Goal: Task Accomplishment & Management: Use online tool/utility

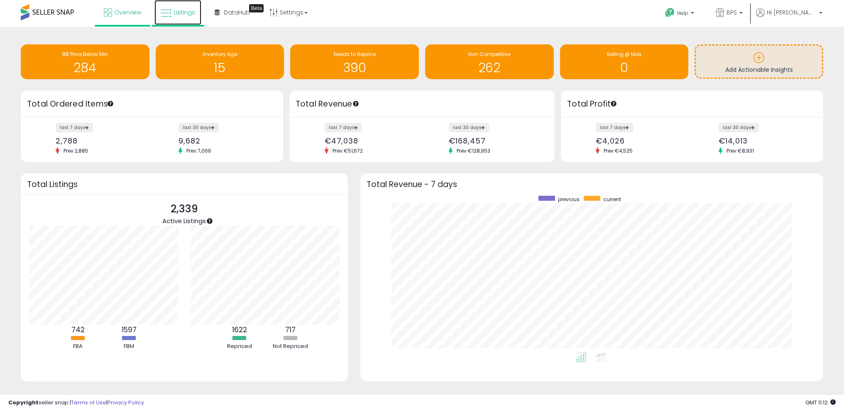
click at [183, 12] on span "Listings" at bounding box center [185, 12] width 22 height 8
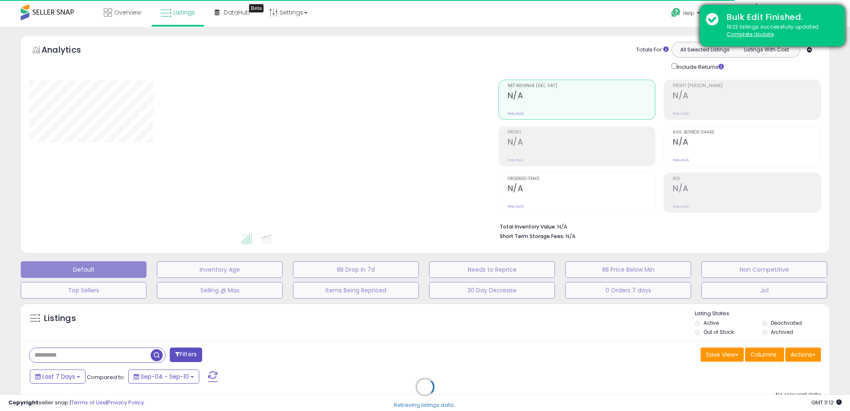
click at [748, 30] on div "1622 listings successfully updated. Complete Update" at bounding box center [780, 30] width 118 height 15
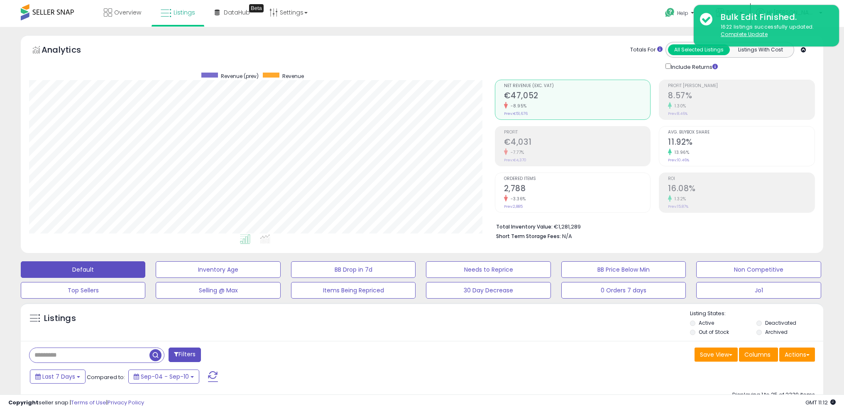
scroll to position [170, 466]
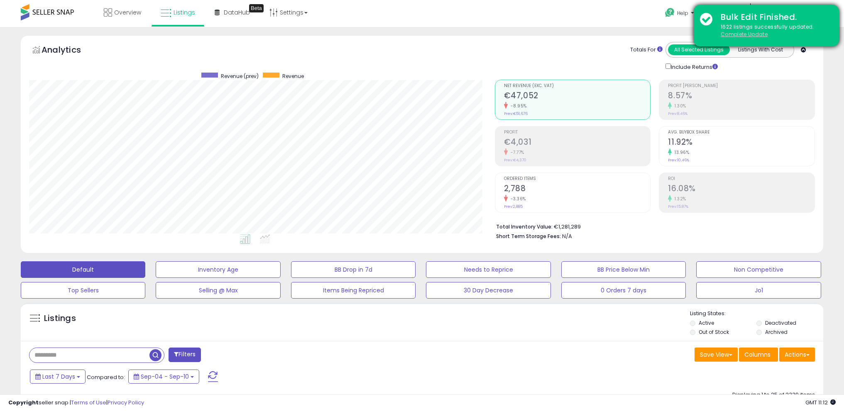
click at [751, 35] on u "Complete Update" at bounding box center [744, 34] width 47 height 7
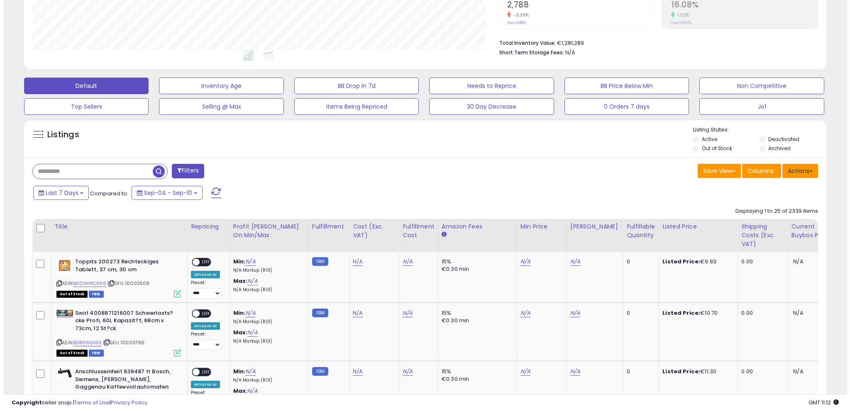
scroll to position [186, 0]
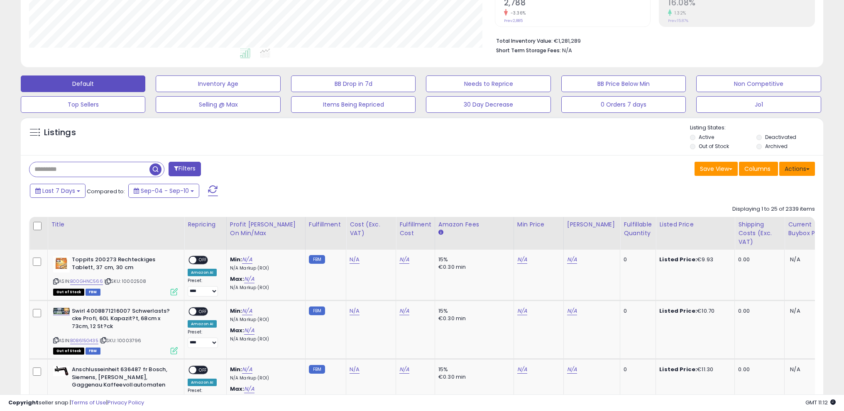
click at [798, 165] on button "Actions" at bounding box center [797, 169] width 36 height 14
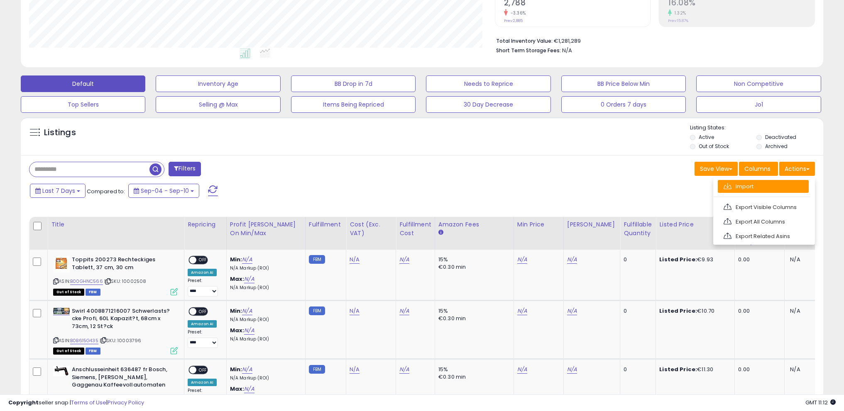
click at [781, 186] on link "Import" at bounding box center [763, 186] width 91 height 13
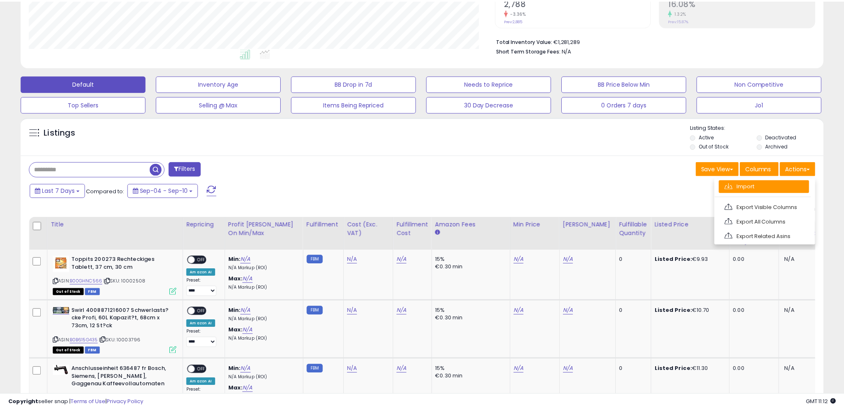
scroll to position [170, 469]
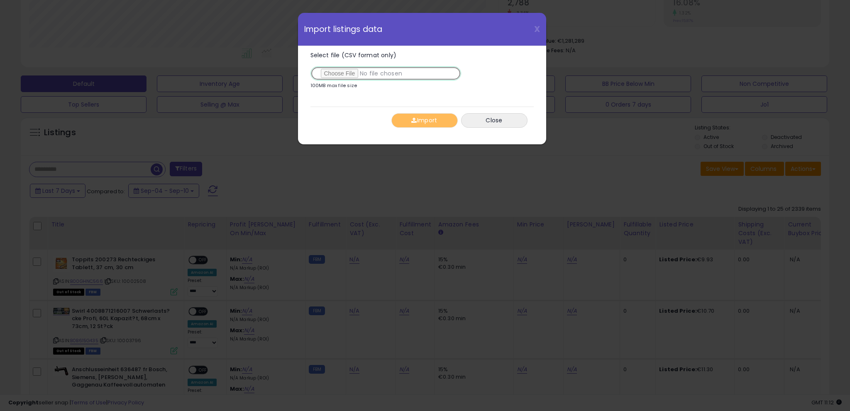
click at [337, 73] on input "Select file (CSV format only)" at bounding box center [386, 73] width 151 height 14
click at [421, 121] on button "Import" at bounding box center [424, 120] width 66 height 15
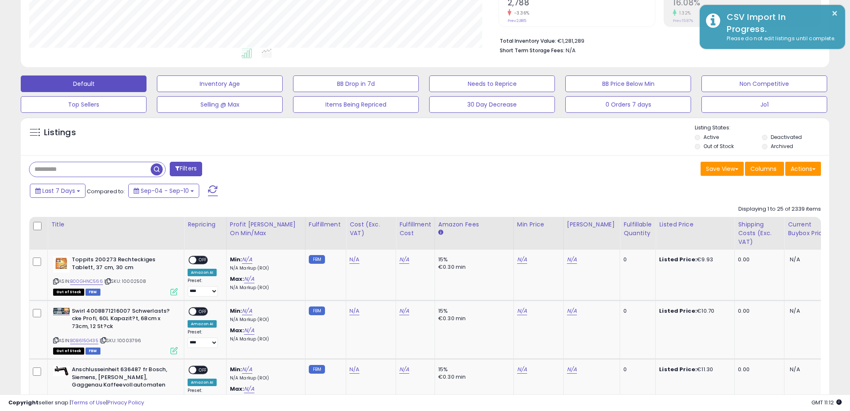
scroll to position [414958, 414662]
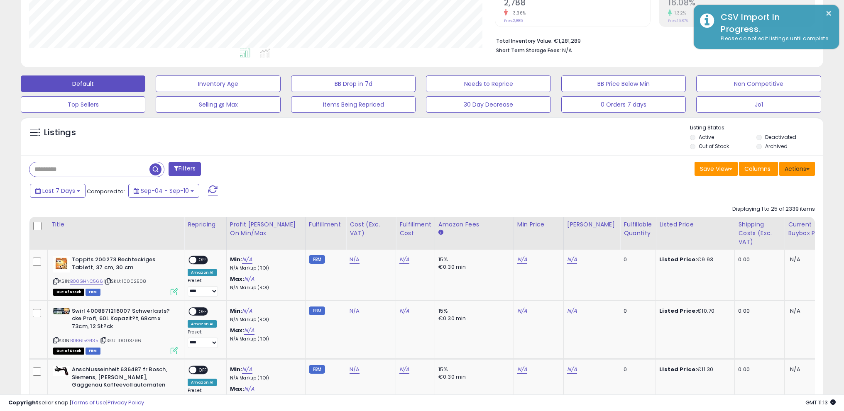
click at [800, 169] on button "Actions" at bounding box center [797, 169] width 36 height 14
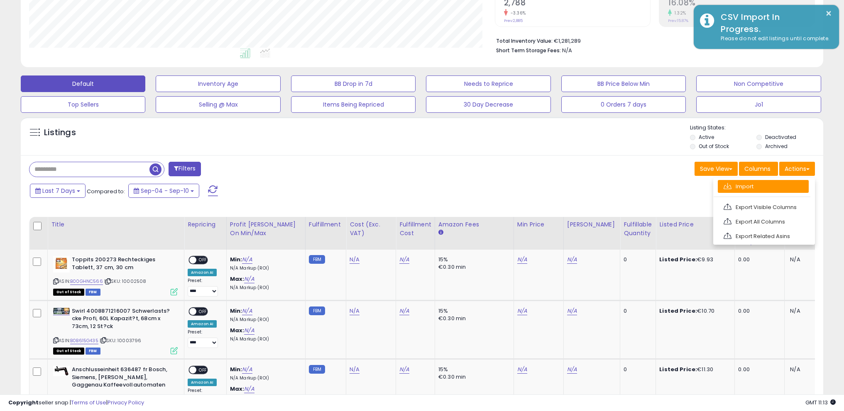
click at [765, 186] on link "Import" at bounding box center [763, 186] width 91 height 13
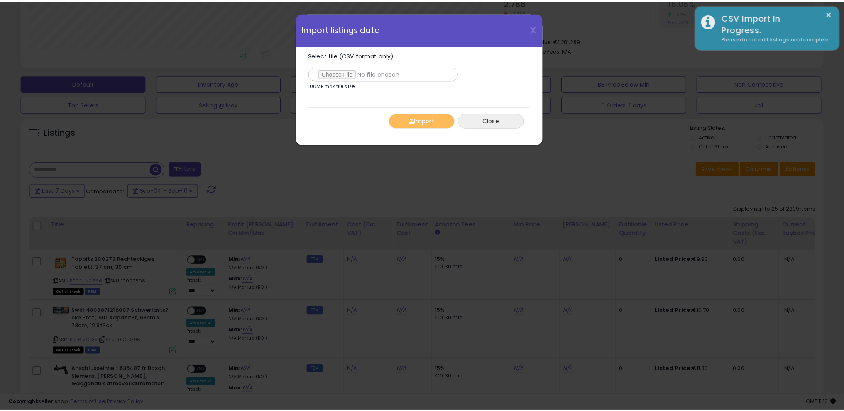
scroll to position [170, 469]
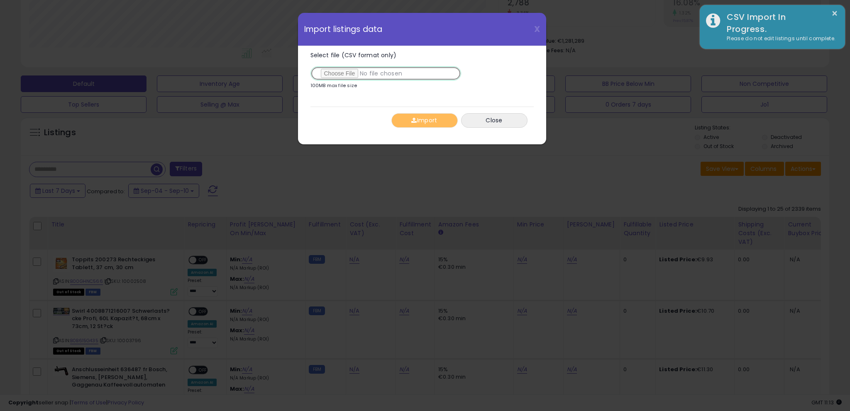
click at [337, 71] on input "Select file (CSV format only)" at bounding box center [386, 73] width 151 height 14
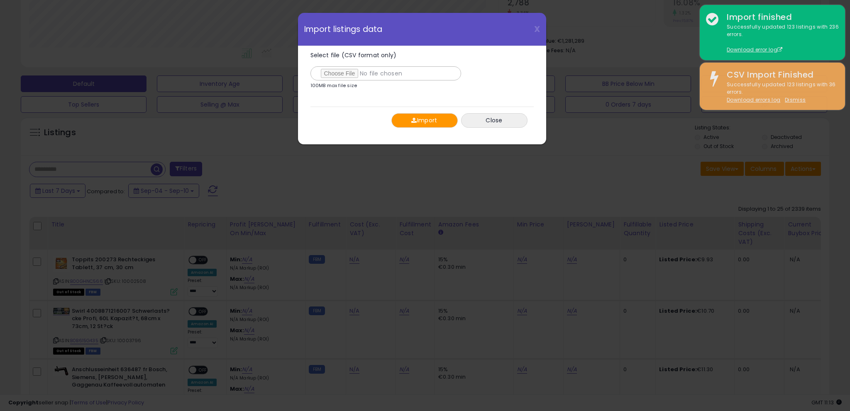
click at [423, 120] on button "Import" at bounding box center [424, 120] width 66 height 15
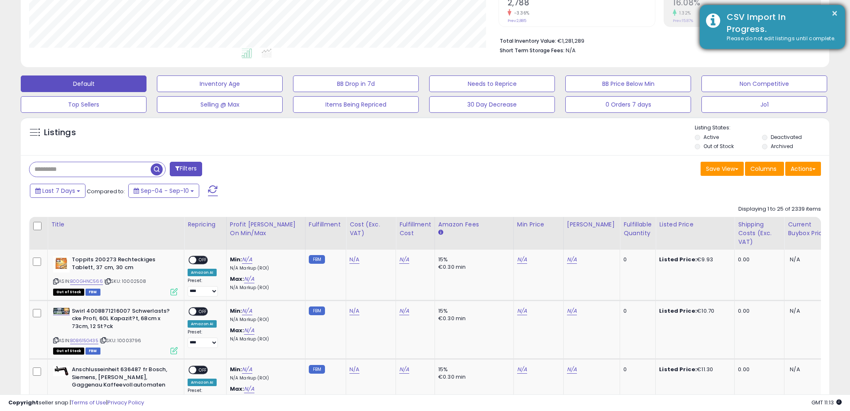
scroll to position [414958, 414662]
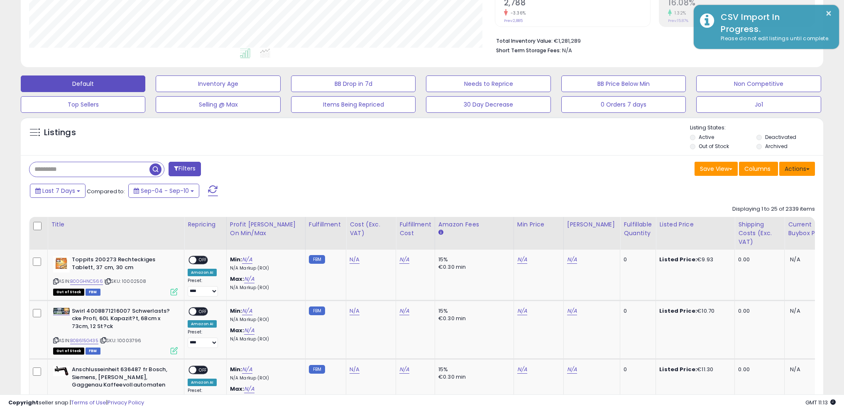
click at [801, 168] on button "Actions" at bounding box center [797, 169] width 36 height 14
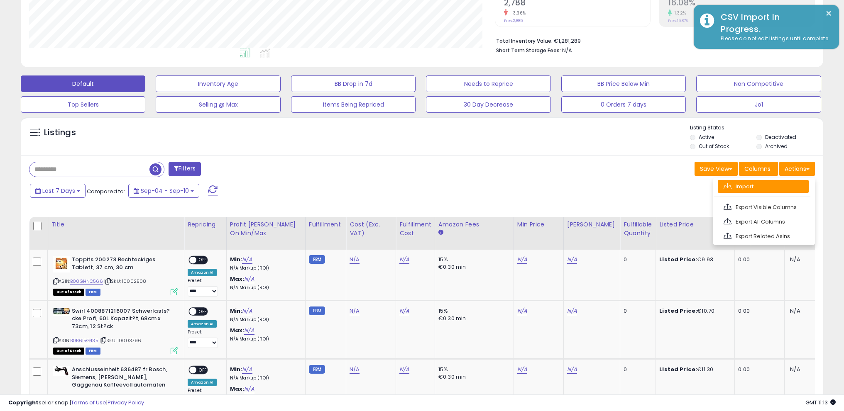
click at [768, 185] on link "Import" at bounding box center [763, 186] width 91 height 13
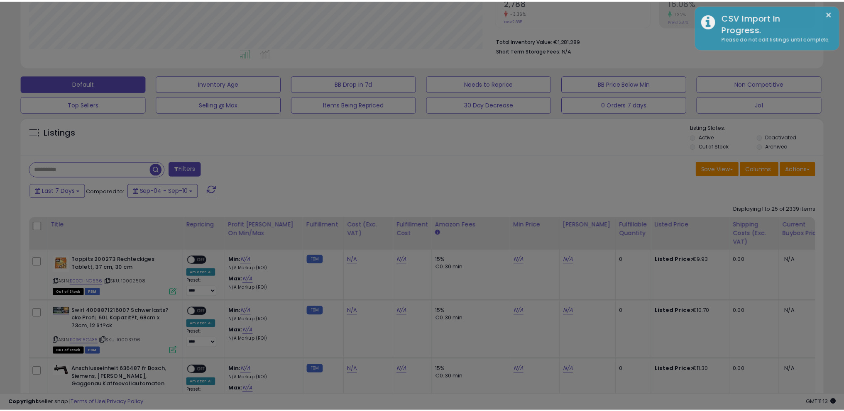
scroll to position [170, 469]
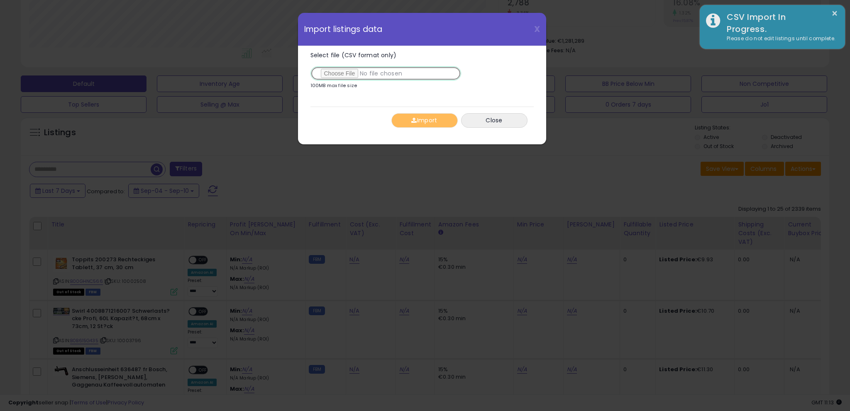
click at [349, 74] on input "Select file (CSV format only)" at bounding box center [386, 73] width 151 height 14
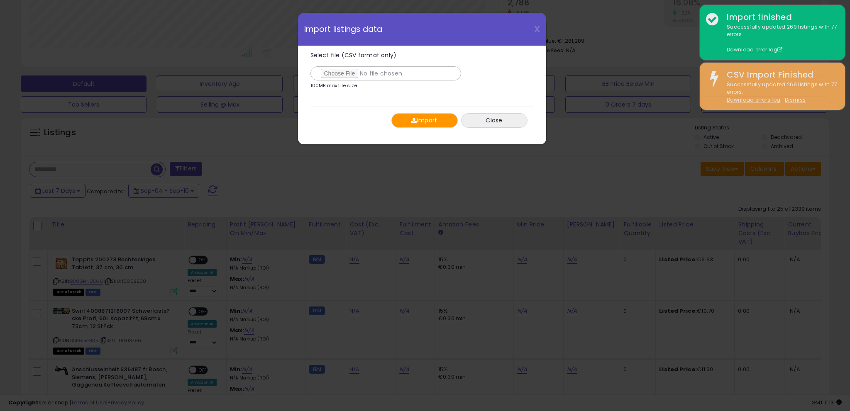
click at [421, 125] on button "Import" at bounding box center [424, 120] width 66 height 15
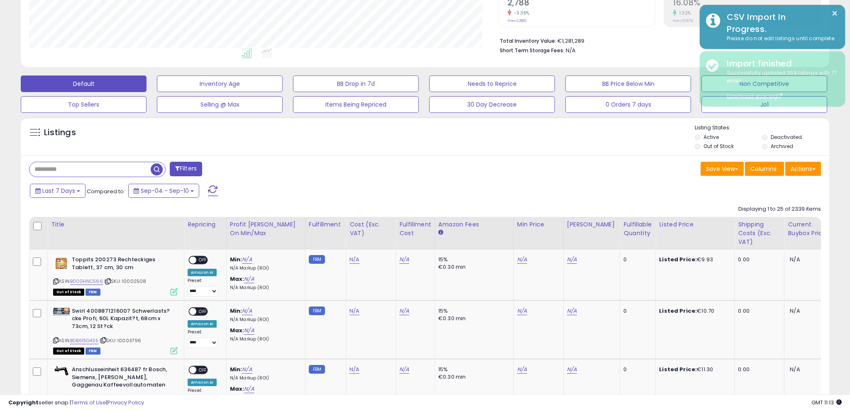
scroll to position [414958, 414662]
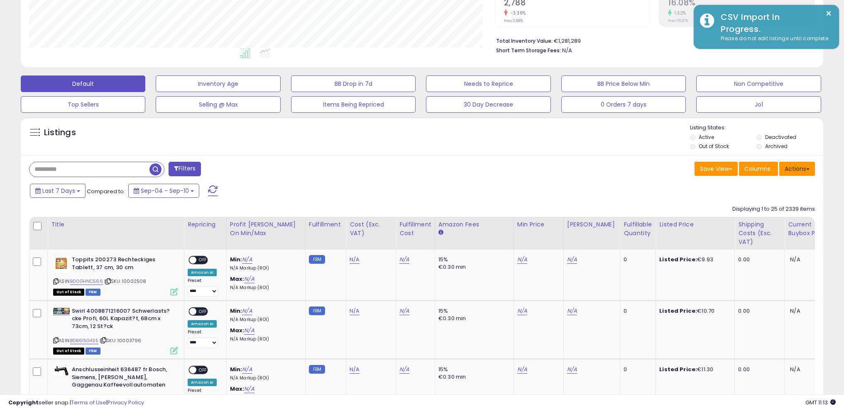
drag, startPoint x: 801, startPoint y: 171, endPoint x: 798, endPoint y: 178, distance: 7.5
click at [800, 171] on button "Actions" at bounding box center [797, 169] width 36 height 14
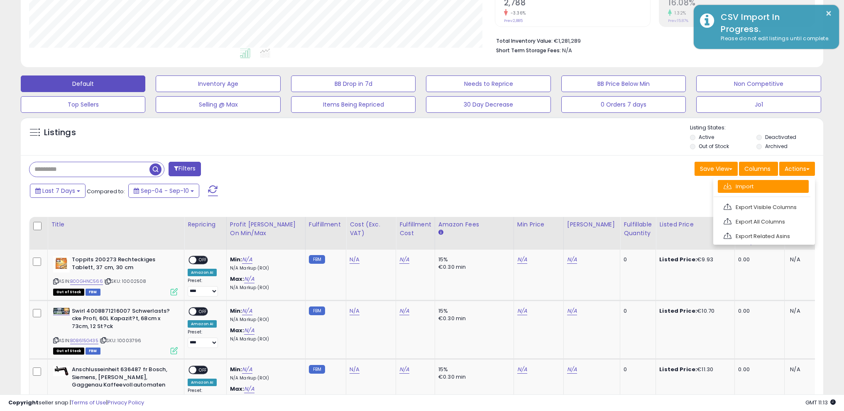
click at [793, 185] on link "Import" at bounding box center [763, 186] width 91 height 13
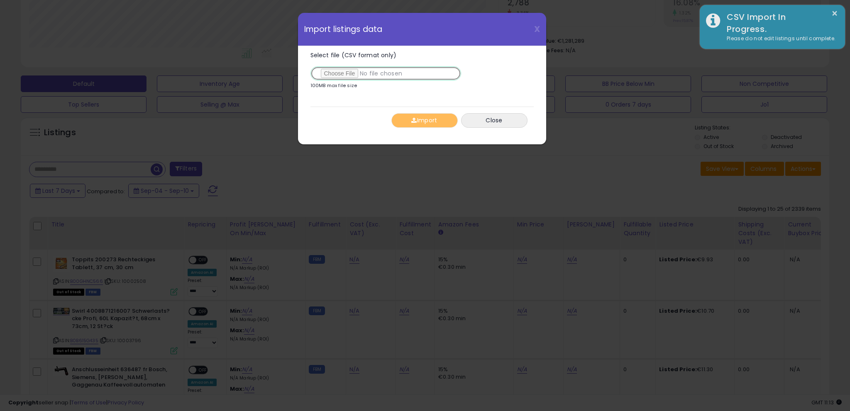
click at [355, 73] on input "Select file (CSV format only)" at bounding box center [386, 73] width 151 height 14
type input "**********"
click at [421, 120] on button "Import" at bounding box center [424, 120] width 66 height 15
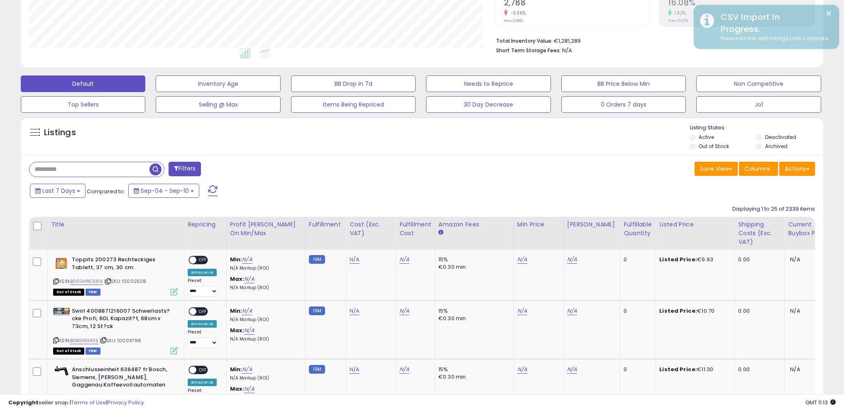
scroll to position [414958, 414662]
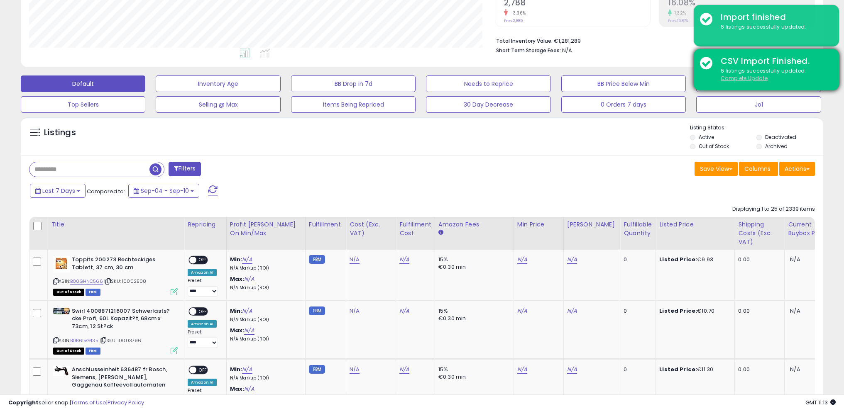
click at [750, 78] on u "Complete Update" at bounding box center [744, 78] width 47 height 7
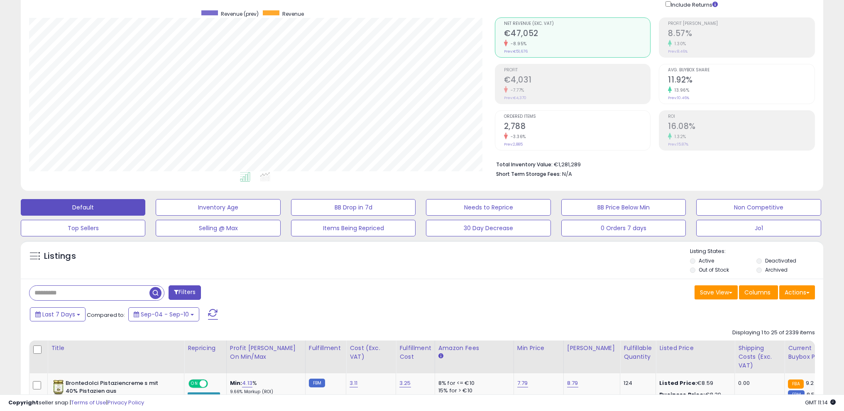
scroll to position [0, 0]
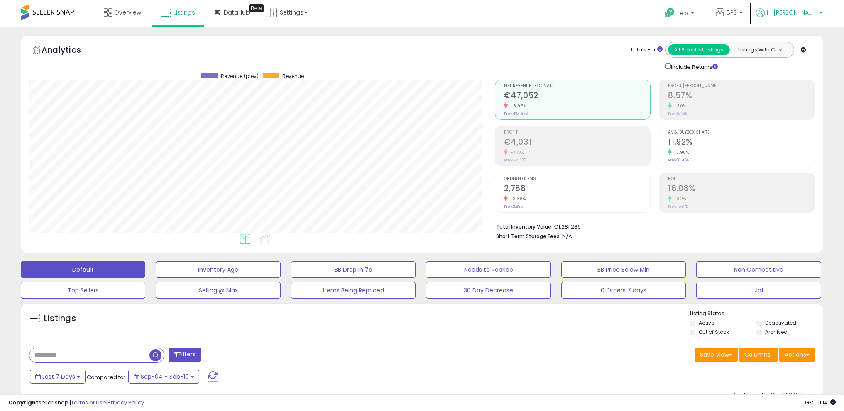
click at [804, 11] on span "Hi [PERSON_NAME]" at bounding box center [792, 12] width 50 height 8
click at [811, 90] on link "Logout" at bounding box center [804, 88] width 18 height 8
